Goal: Transaction & Acquisition: Purchase product/service

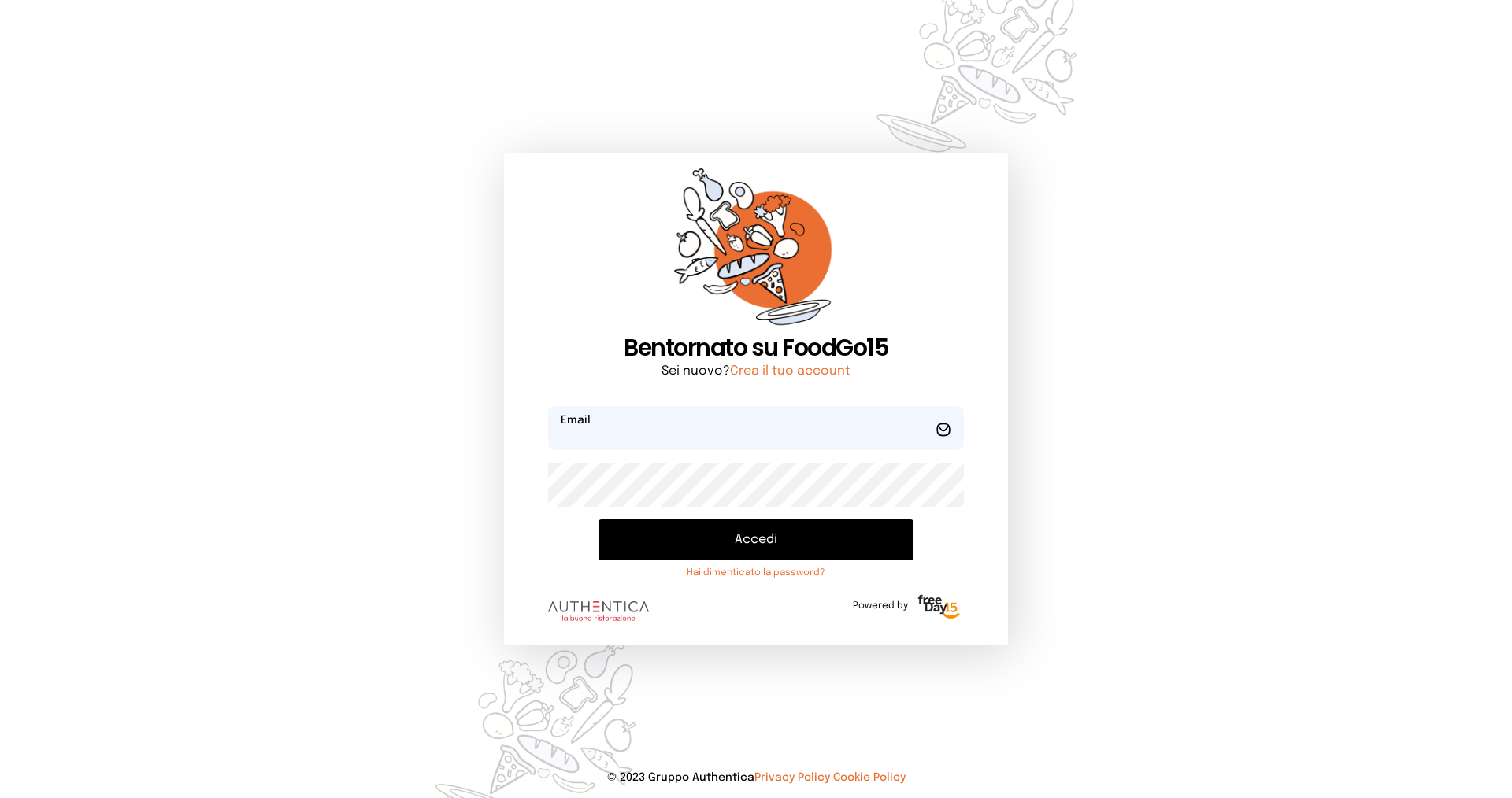
type input "**********"
click at [775, 534] on button "Accedi" at bounding box center [756, 540] width 315 height 41
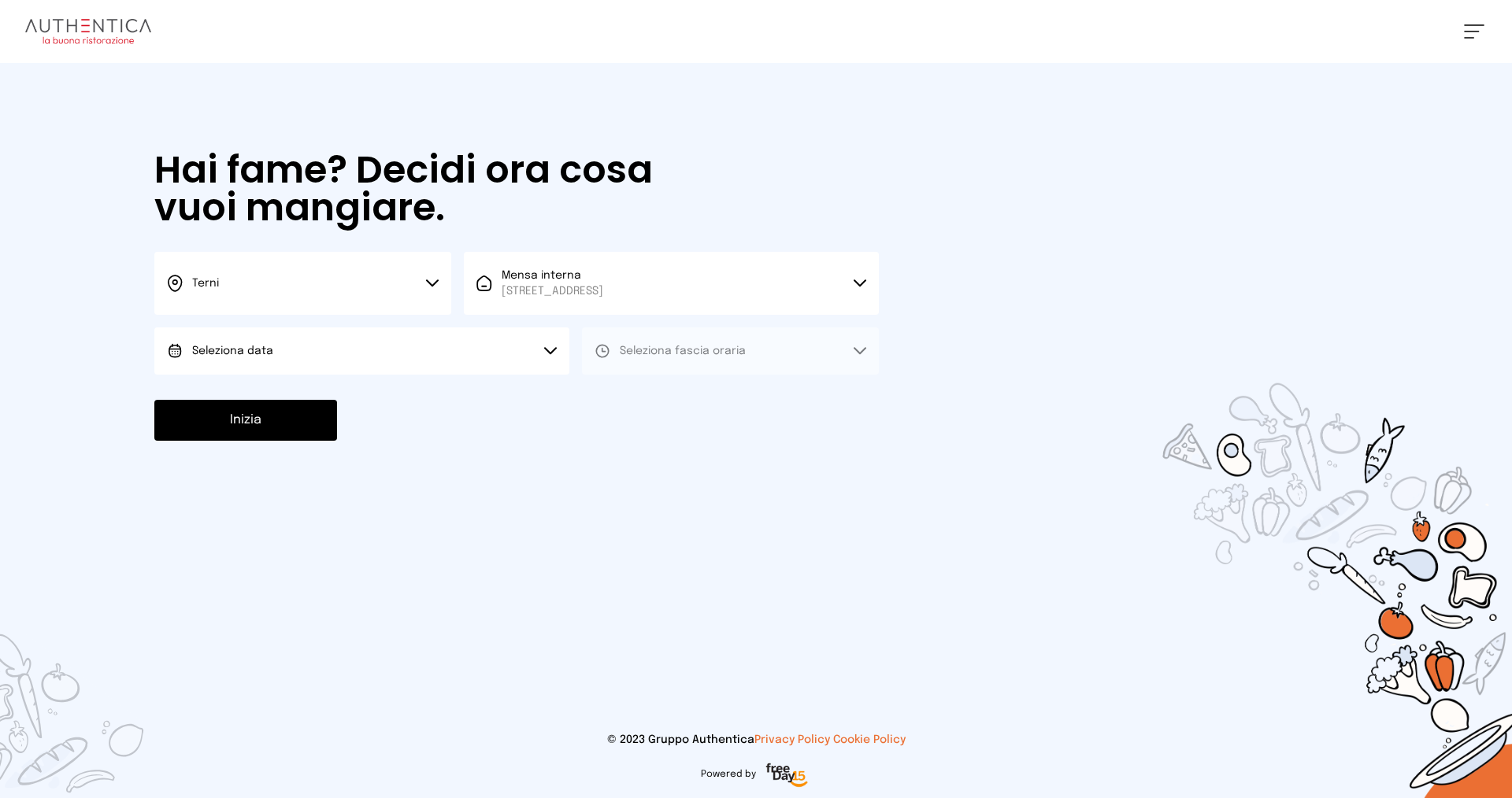
click at [237, 291] on button "Terni" at bounding box center [303, 283] width 297 height 63
click at [254, 332] on li "Terni" at bounding box center [303, 337] width 297 height 43
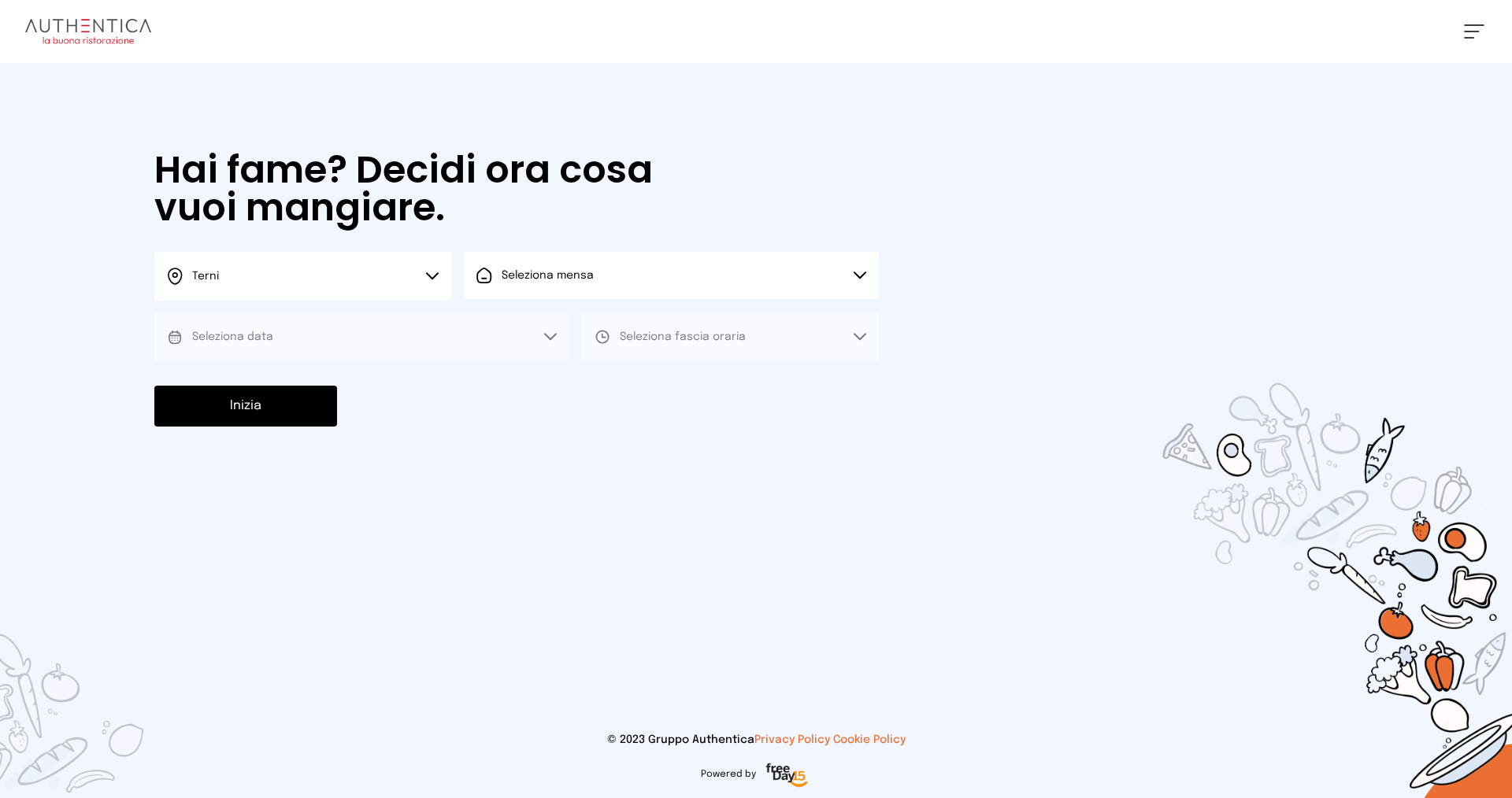
click at [557, 282] on span "Seleziona mensa" at bounding box center [548, 276] width 92 height 16
click at [568, 327] on span "Mensa interna" at bounding box center [553, 320] width 102 height 16
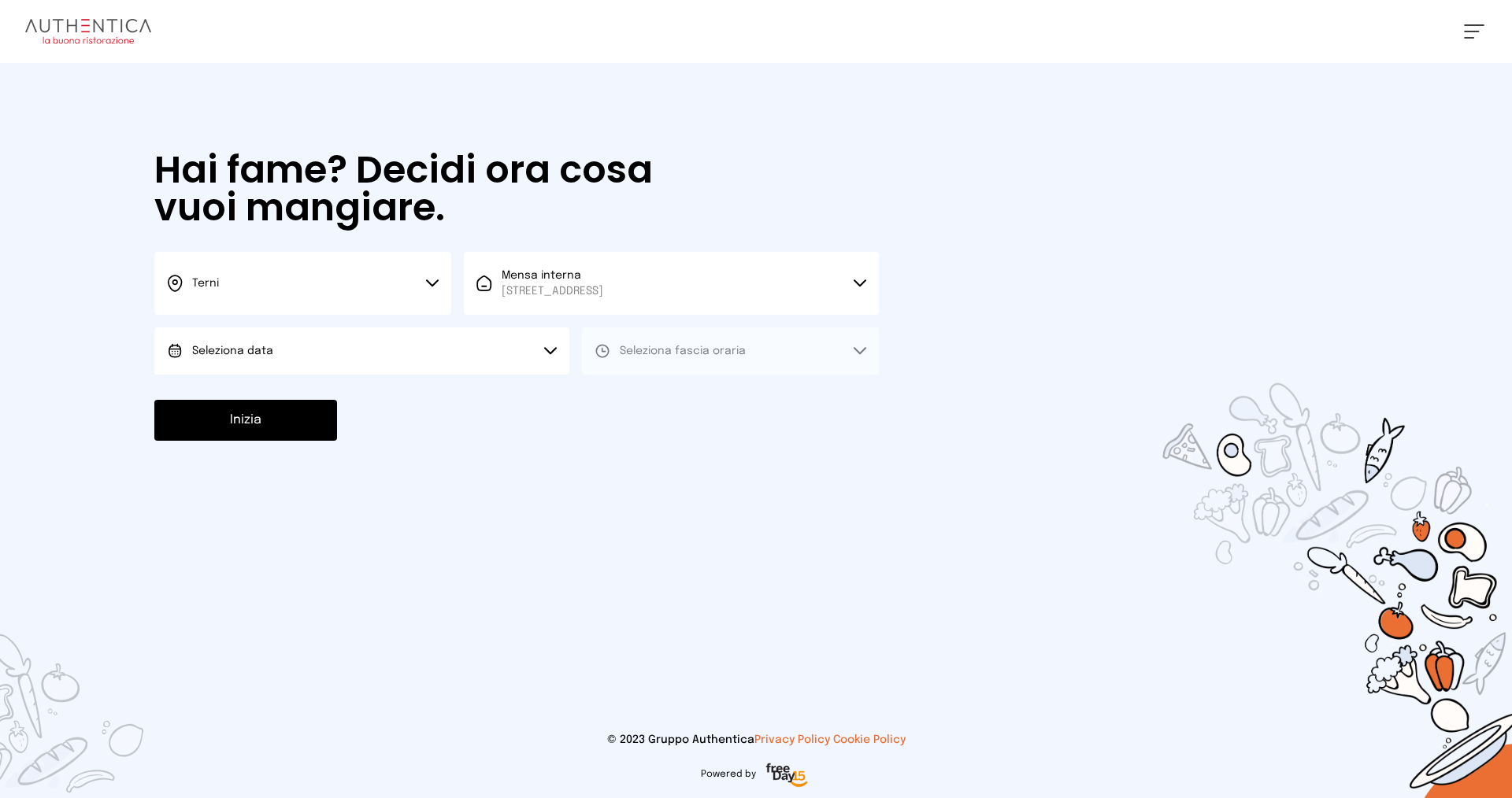
click at [300, 354] on button "Seleziona data" at bounding box center [361, 350] width 415 height 47
click at [300, 391] on li "[DATE], [DATE]" at bounding box center [361, 395] width 415 height 41
click at [624, 354] on span "Seleziona fascia oraria" at bounding box center [682, 351] width 126 height 11
click at [635, 391] on span "Pranzo" at bounding box center [638, 395] width 38 height 16
click at [280, 413] on button "Inizia" at bounding box center [245, 421] width 183 height 41
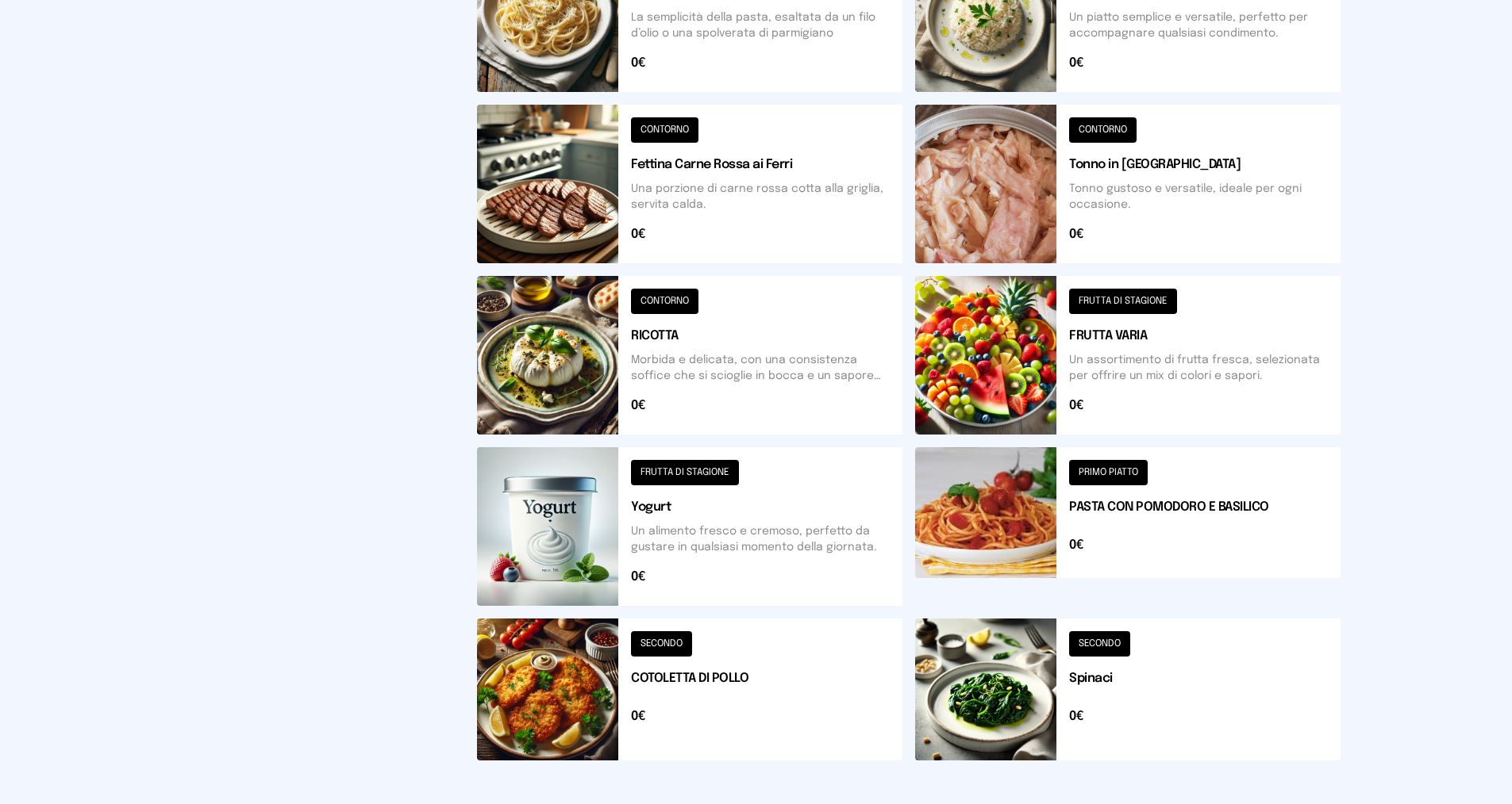
scroll to position [476, 0]
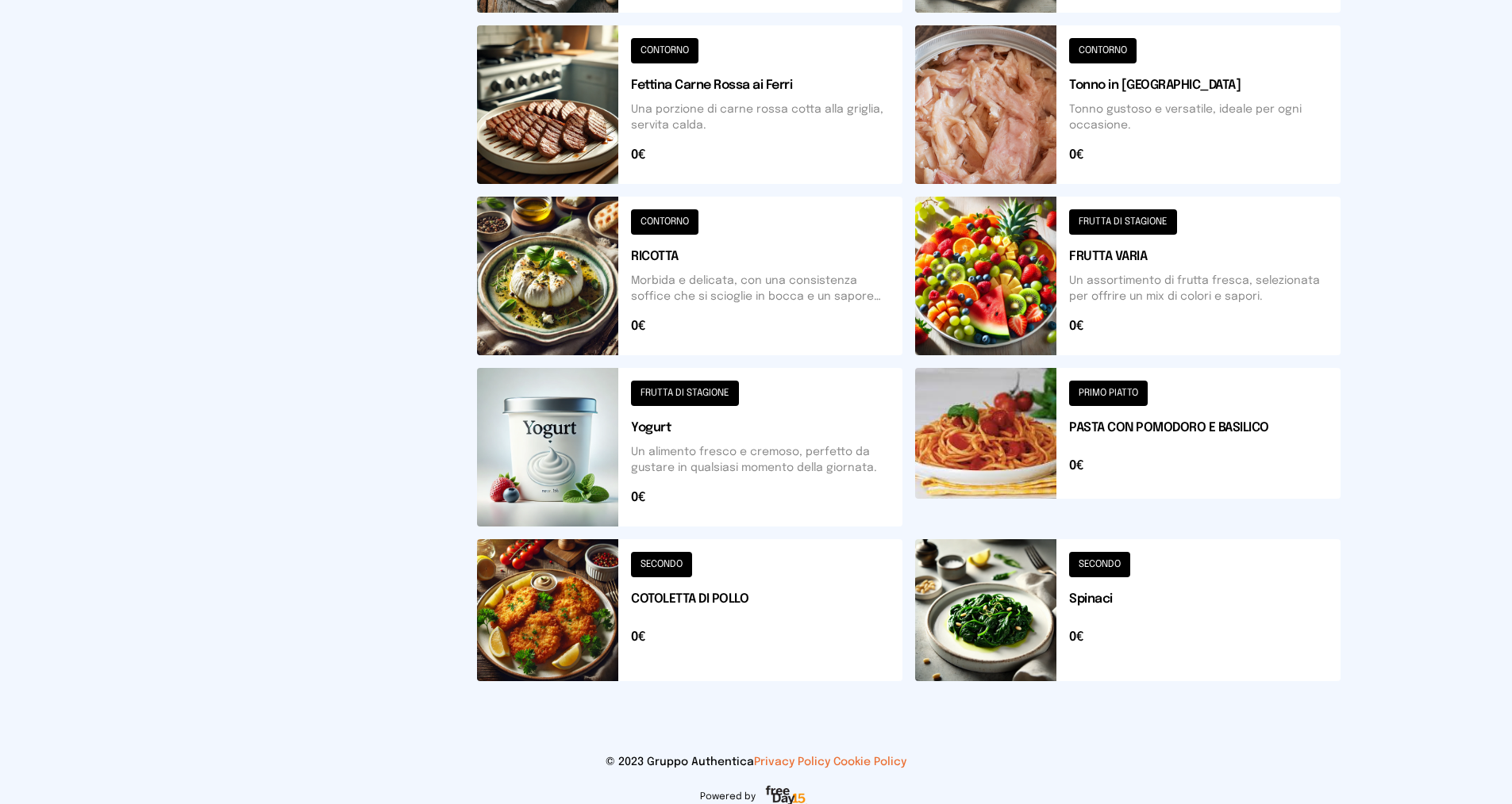
click at [1100, 562] on button at bounding box center [1127, 610] width 425 height 142
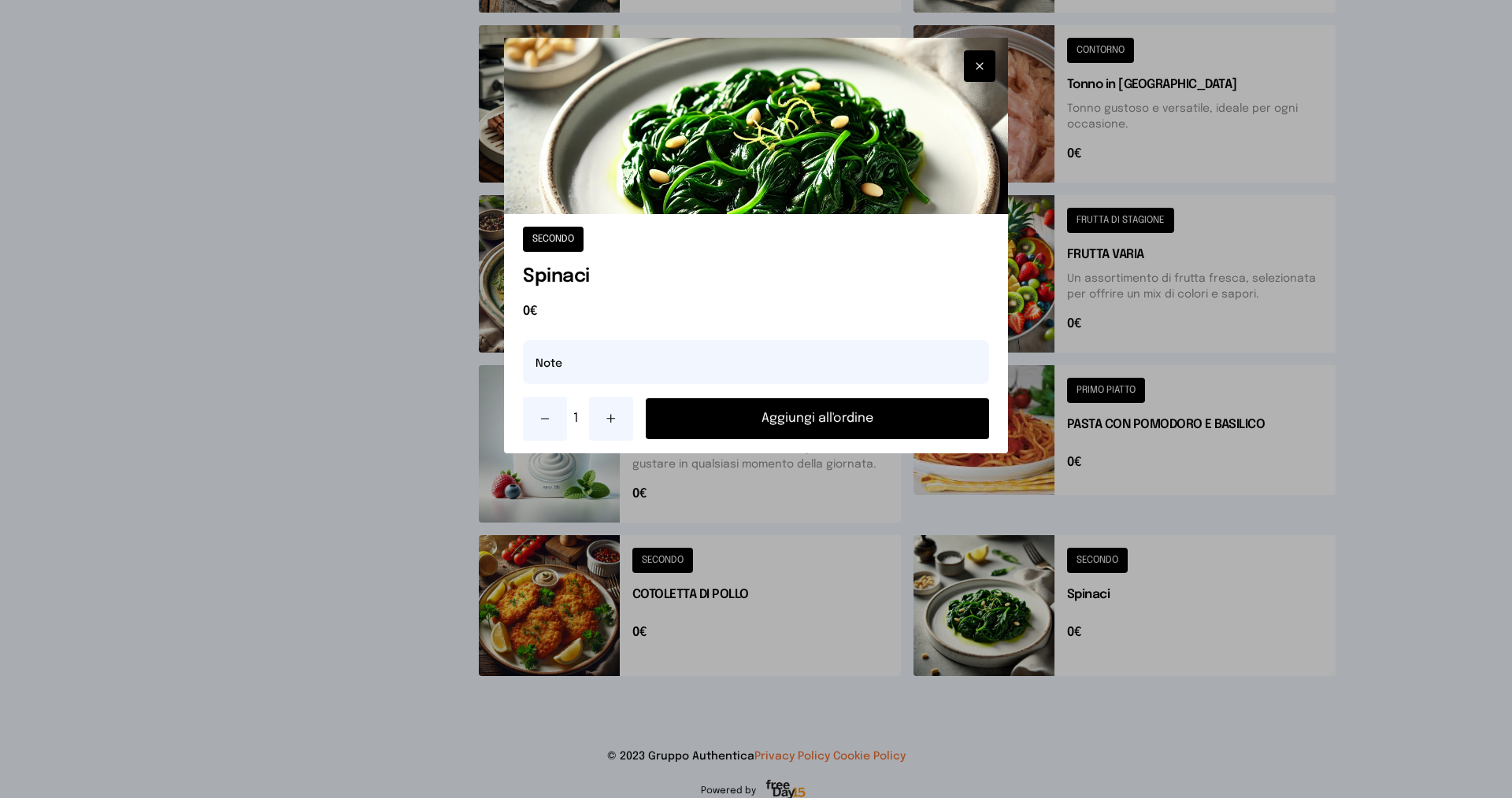
click at [785, 420] on button "Aggiungi all'ordine" at bounding box center [817, 419] width 343 height 41
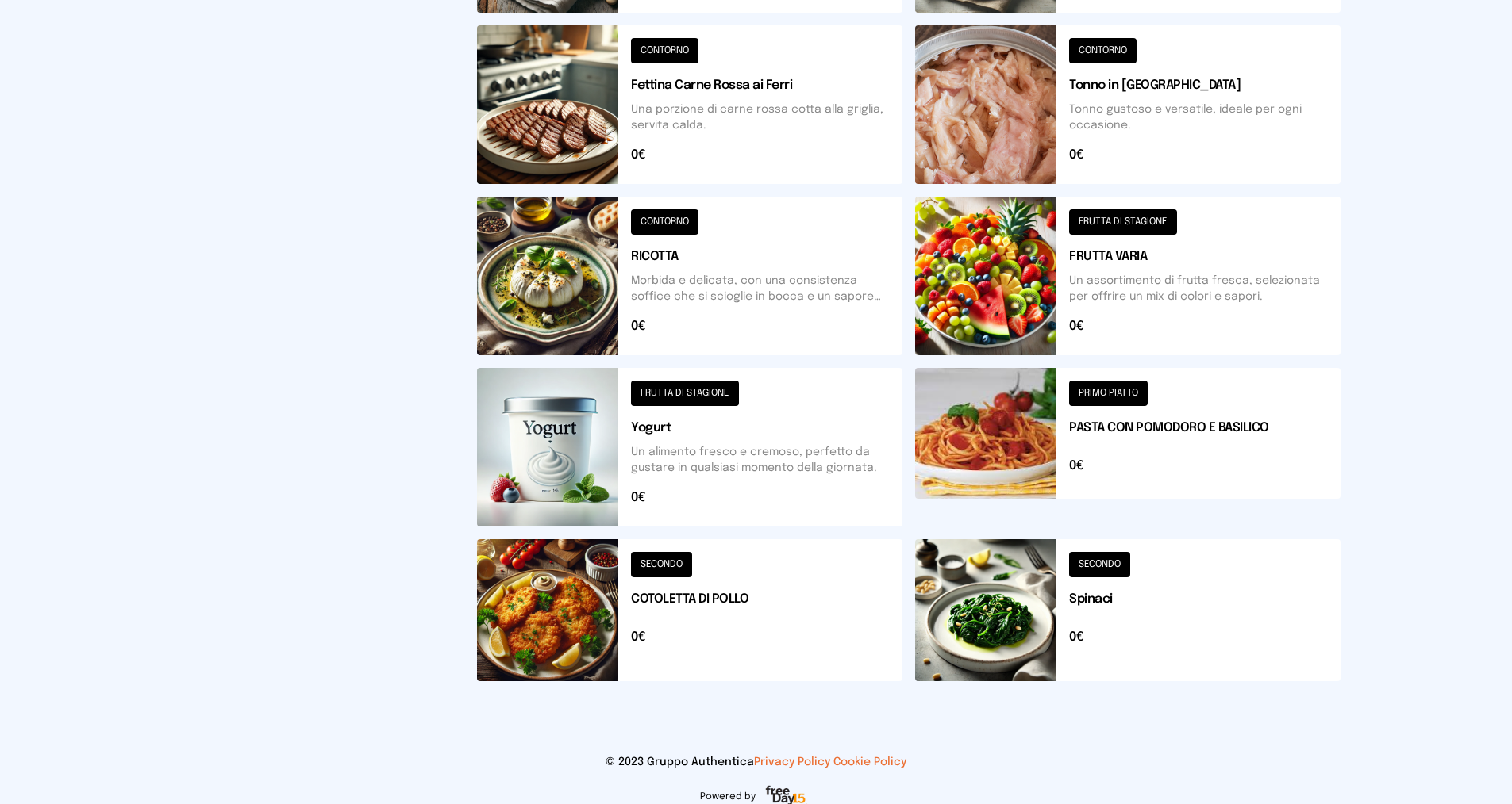
click at [1084, 390] on button at bounding box center [1127, 447] width 425 height 158
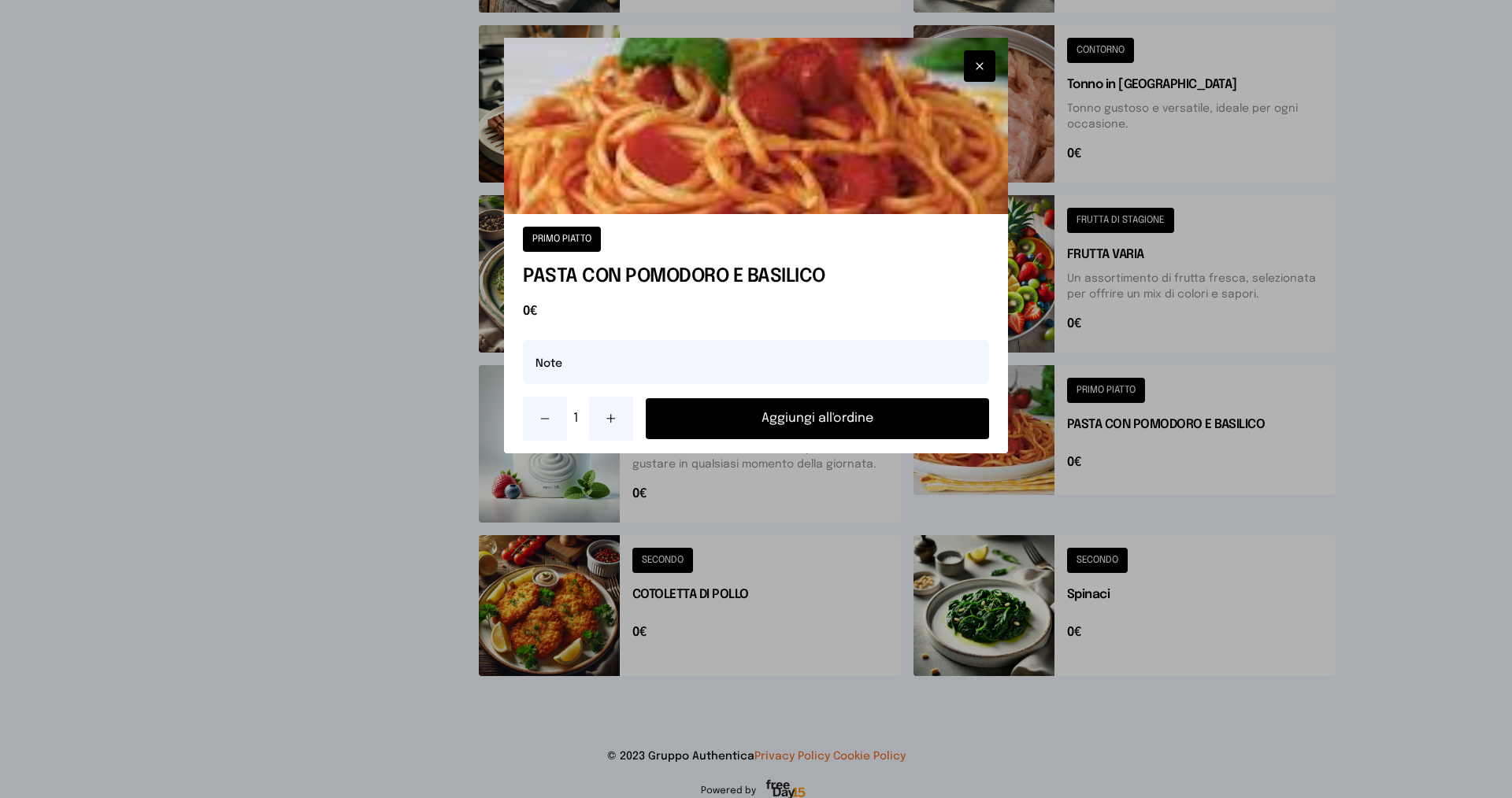
click at [846, 421] on button "Aggiungi all'ordine" at bounding box center [817, 419] width 343 height 41
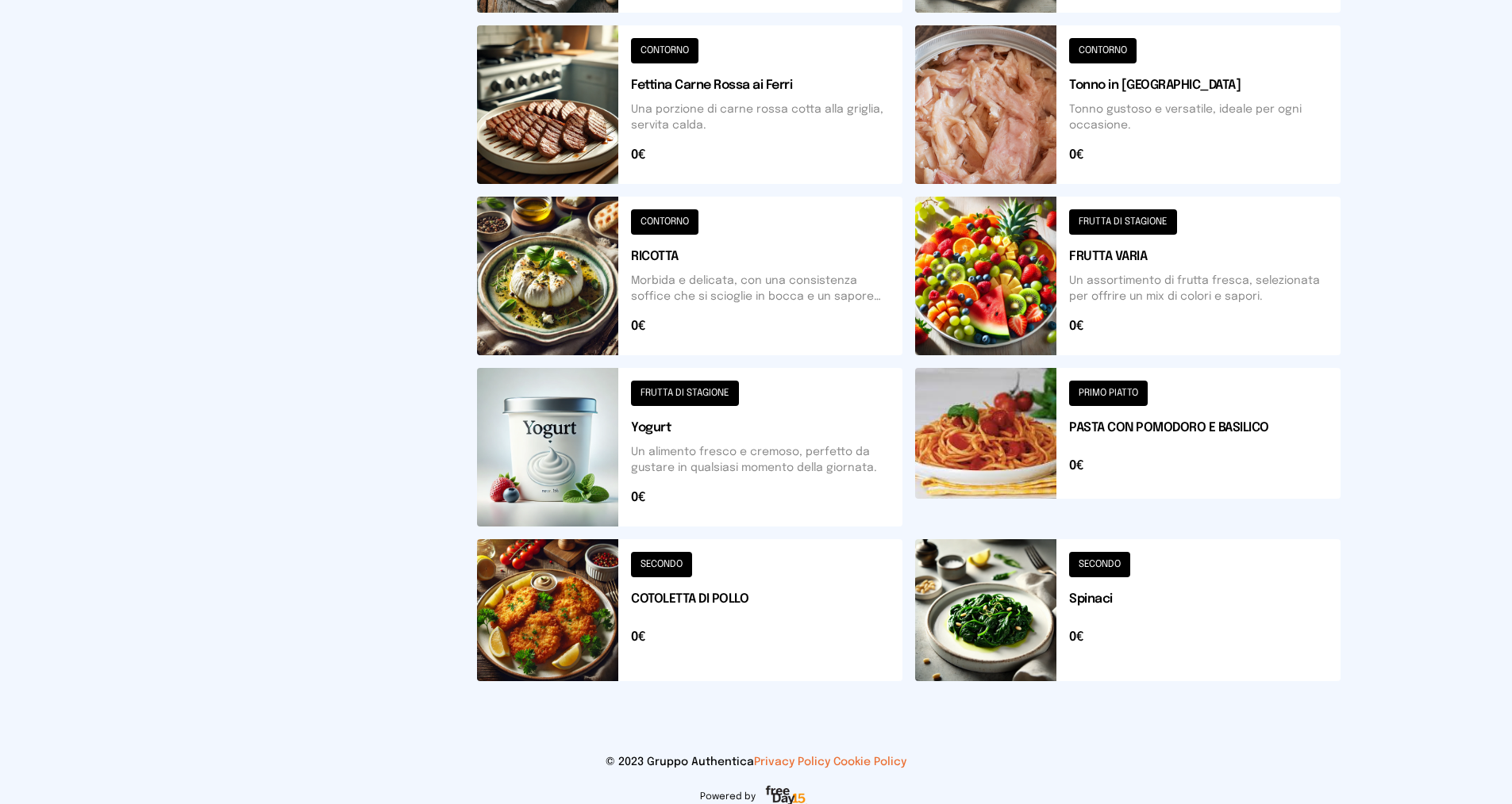
click at [1101, 223] on button at bounding box center [1127, 276] width 425 height 158
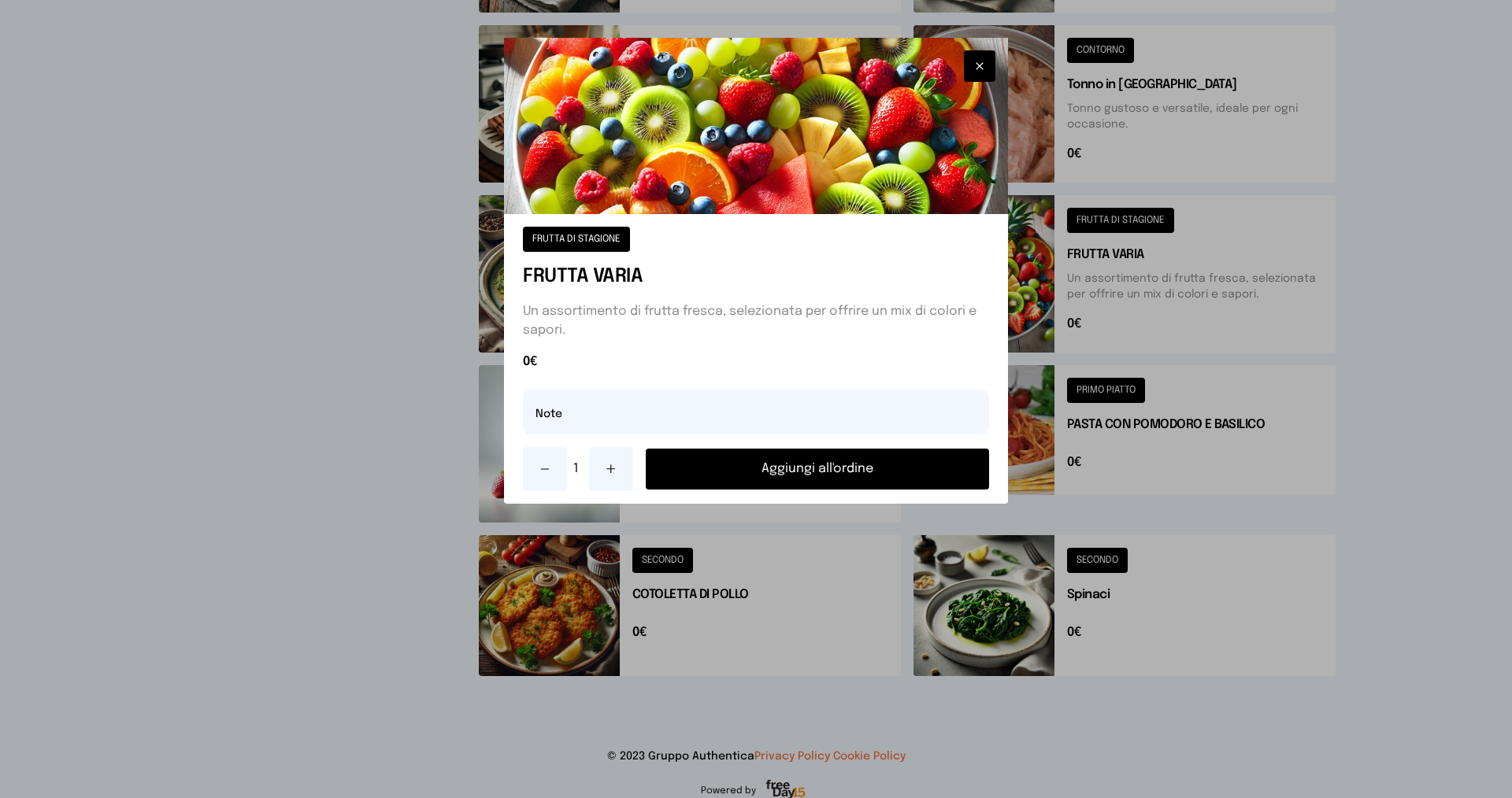
click at [868, 474] on button "Aggiungi all'ordine" at bounding box center [817, 469] width 343 height 41
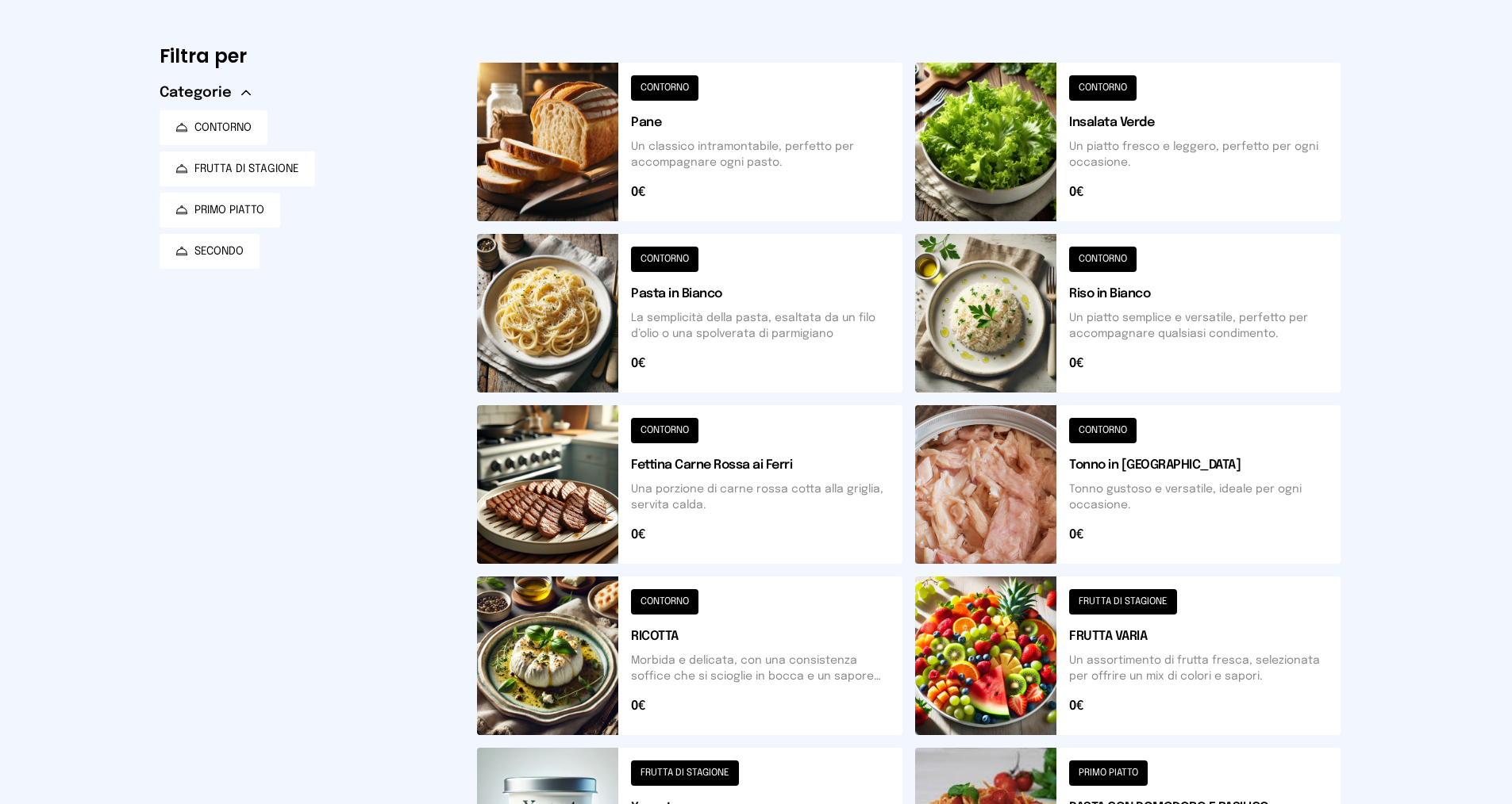
scroll to position [0, 0]
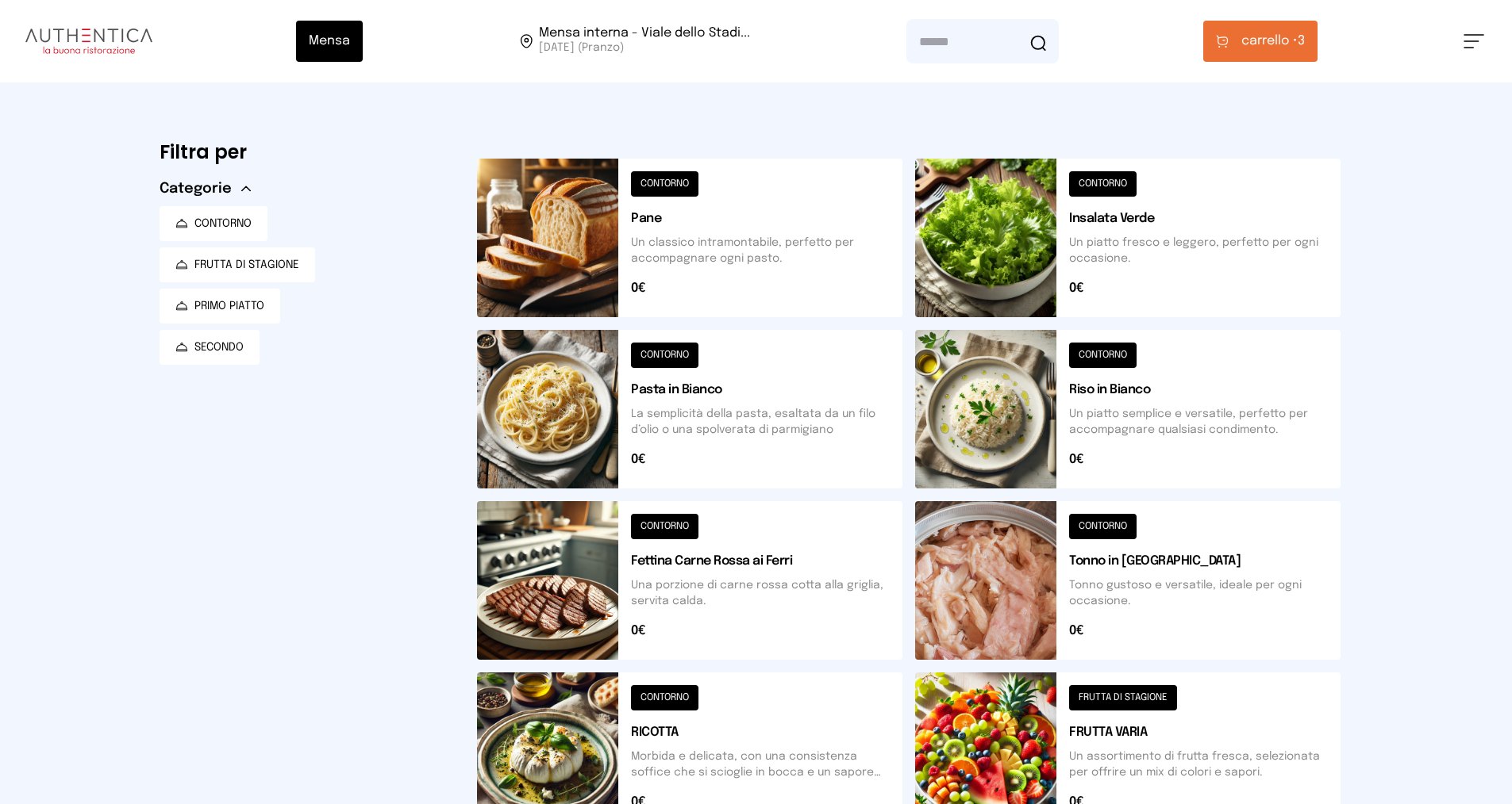
click at [1293, 38] on span "carrello •" at bounding box center [1269, 42] width 56 height 19
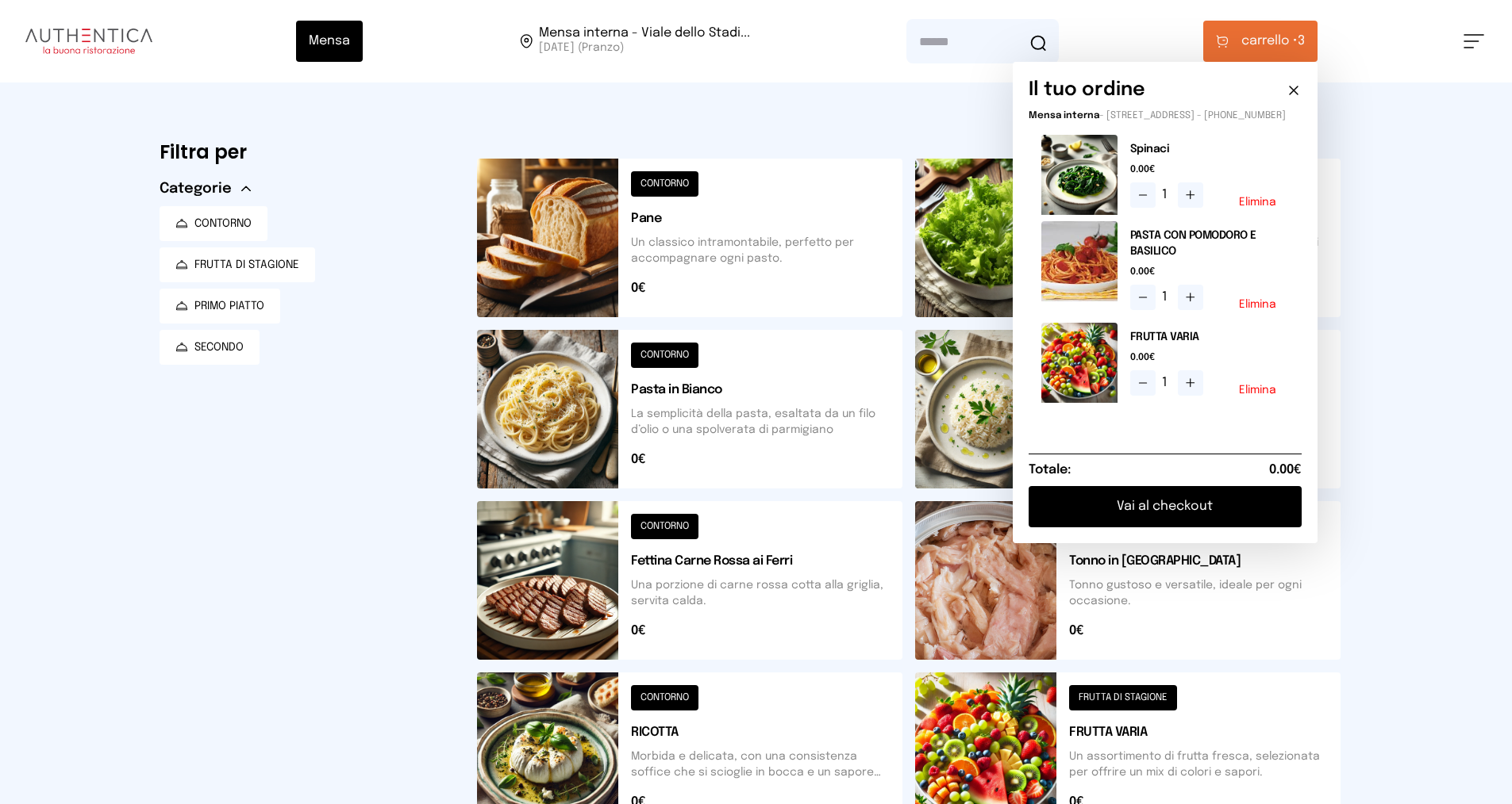
click at [1189, 515] on button "Vai al checkout" at bounding box center [1165, 507] width 273 height 42
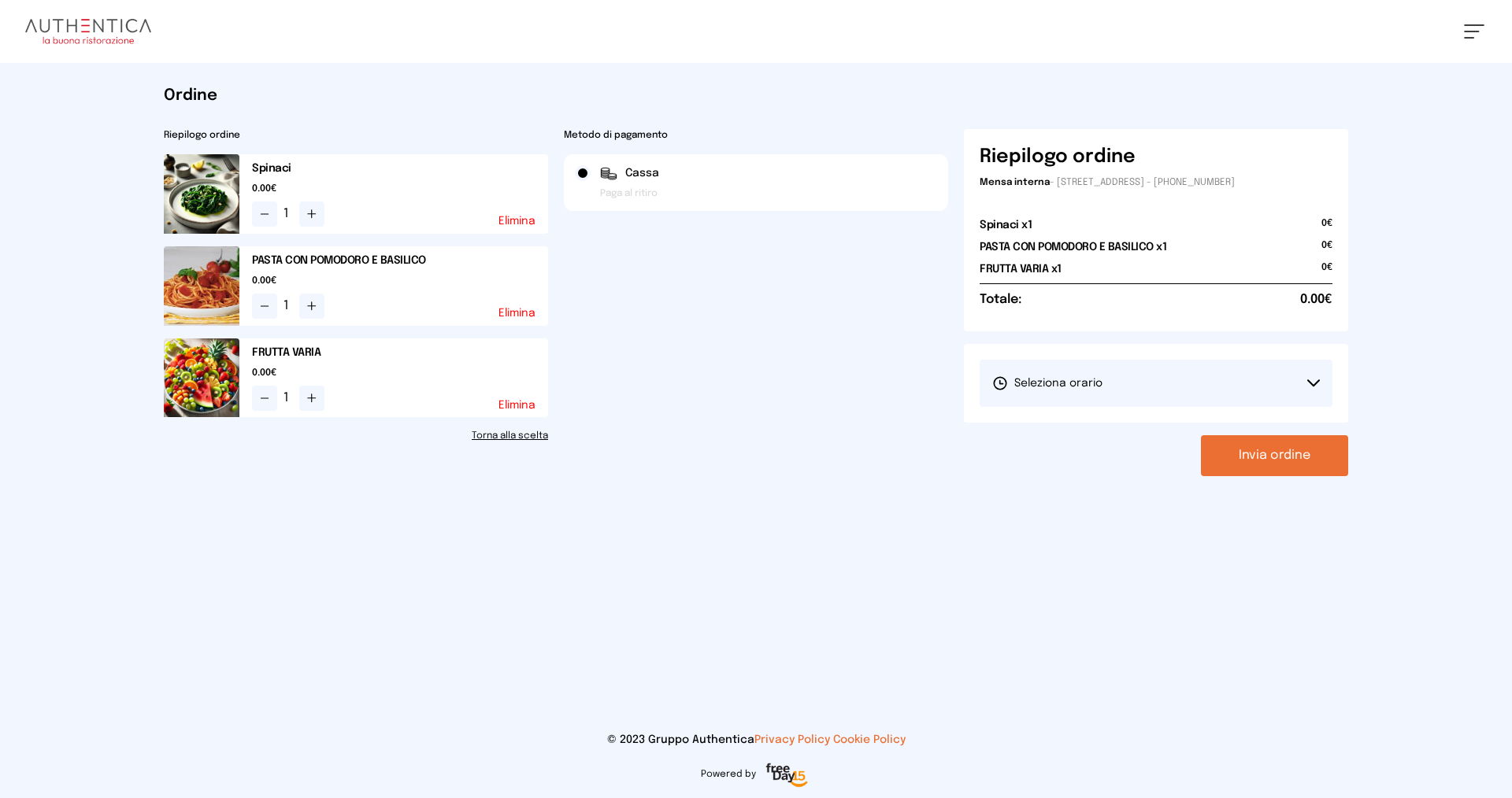
click at [1064, 376] on span "Seleziona orario" at bounding box center [1047, 384] width 110 height 16
click at [1081, 428] on span "1° Turno (13:00 - 15:00)" at bounding box center [1051, 428] width 119 height 16
click at [1256, 456] on button "Invia ordine" at bounding box center [1274, 456] width 147 height 41
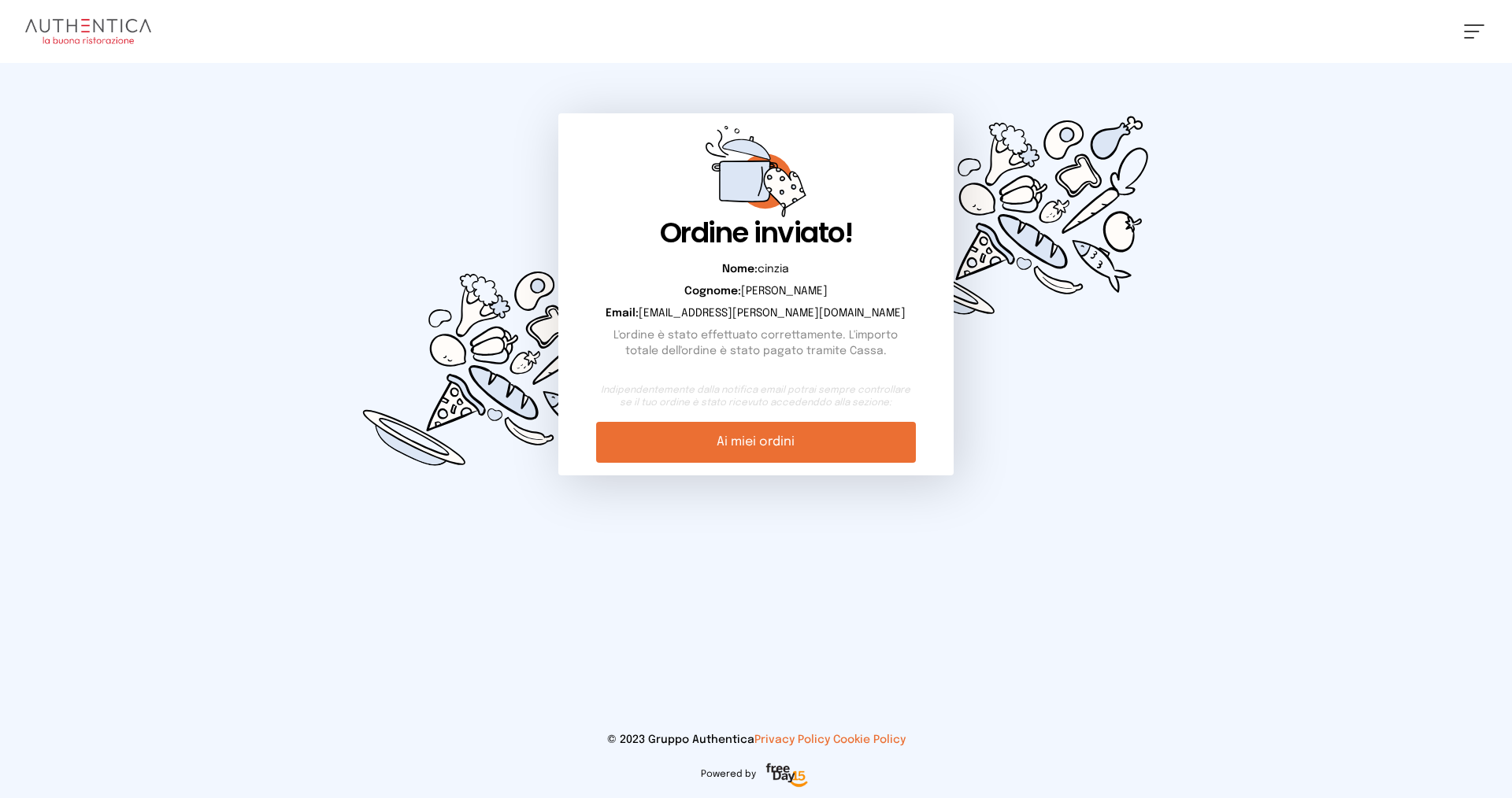
click at [845, 450] on link "Ai miei ordini" at bounding box center [756, 442] width 319 height 41
